Goal: Task Accomplishment & Management: Use online tool/utility

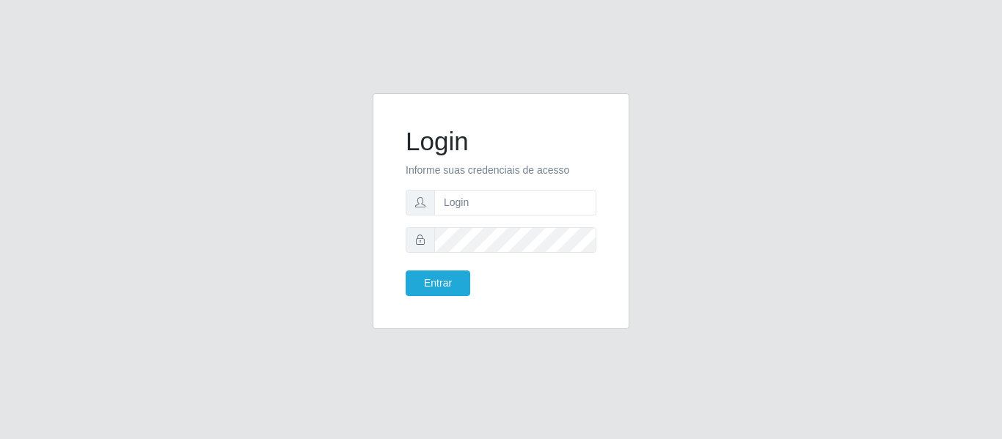
click at [440, 201] on input "text" at bounding box center [515, 203] width 162 height 26
type input "[EMAIL_ADDRESS][DOMAIN_NAME]"
click at [405, 271] on button "Entrar" at bounding box center [437, 284] width 65 height 26
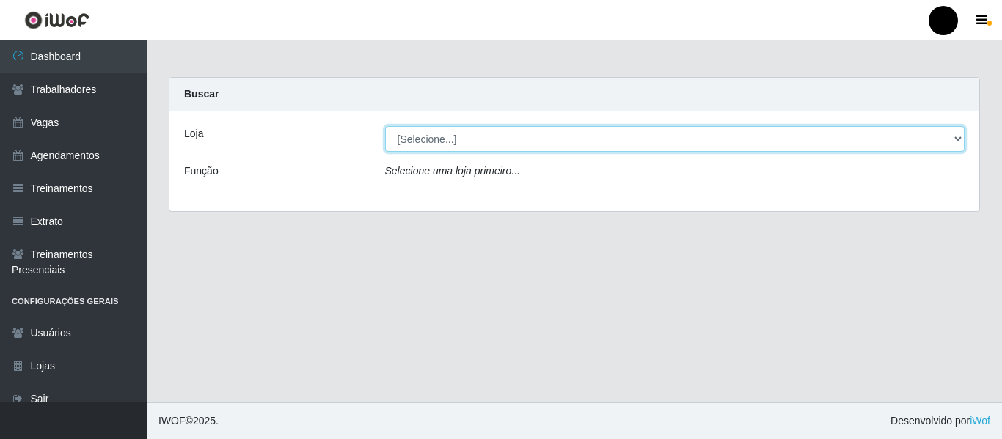
click at [956, 145] on select "[Selecione...] SuperFácil Atacado - Emaús SuperFácil Atacado - Rodoviária Super…" at bounding box center [675, 139] width 580 height 26
select select "408"
click at [385, 126] on select "[Selecione...] SuperFácil Atacado - Emaús SuperFácil Atacado - Rodoviária Super…" at bounding box center [675, 139] width 580 height 26
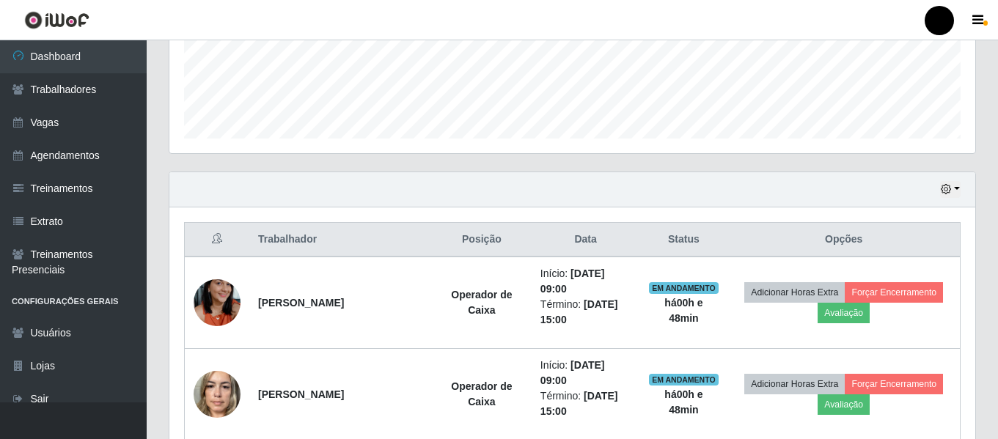
scroll to position [513, 0]
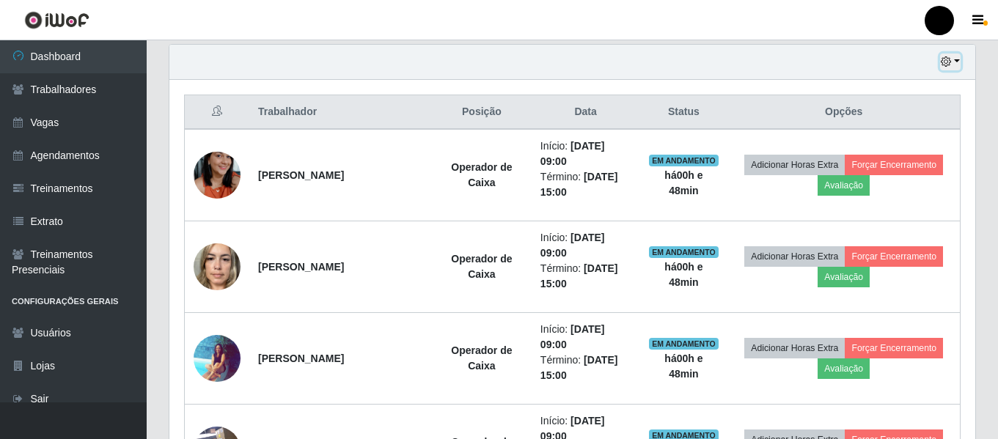
click at [955, 57] on button "button" at bounding box center [950, 62] width 21 height 17
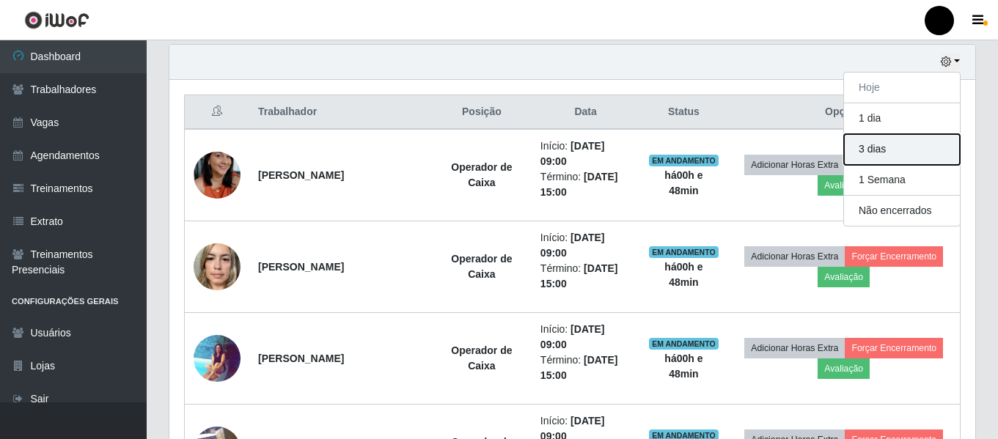
click at [897, 154] on button "3 dias" at bounding box center [902, 149] width 116 height 31
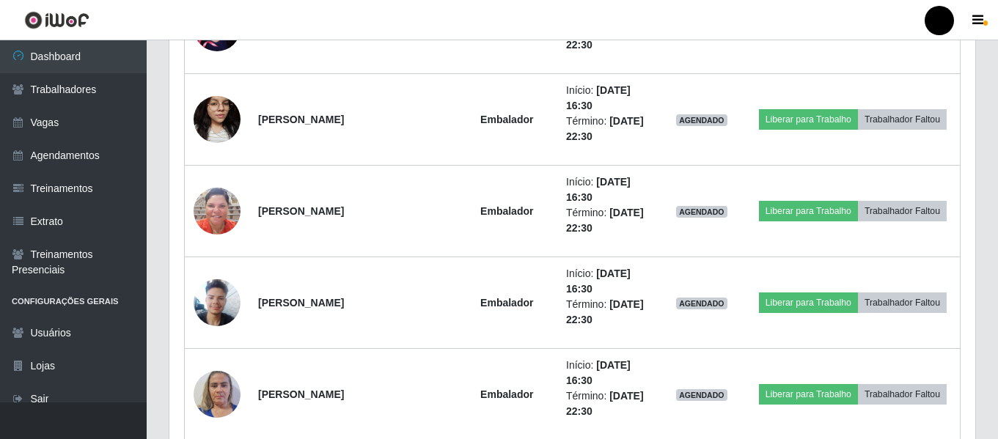
scroll to position [8578, 0]
